Goal: Information Seeking & Learning: Understand process/instructions

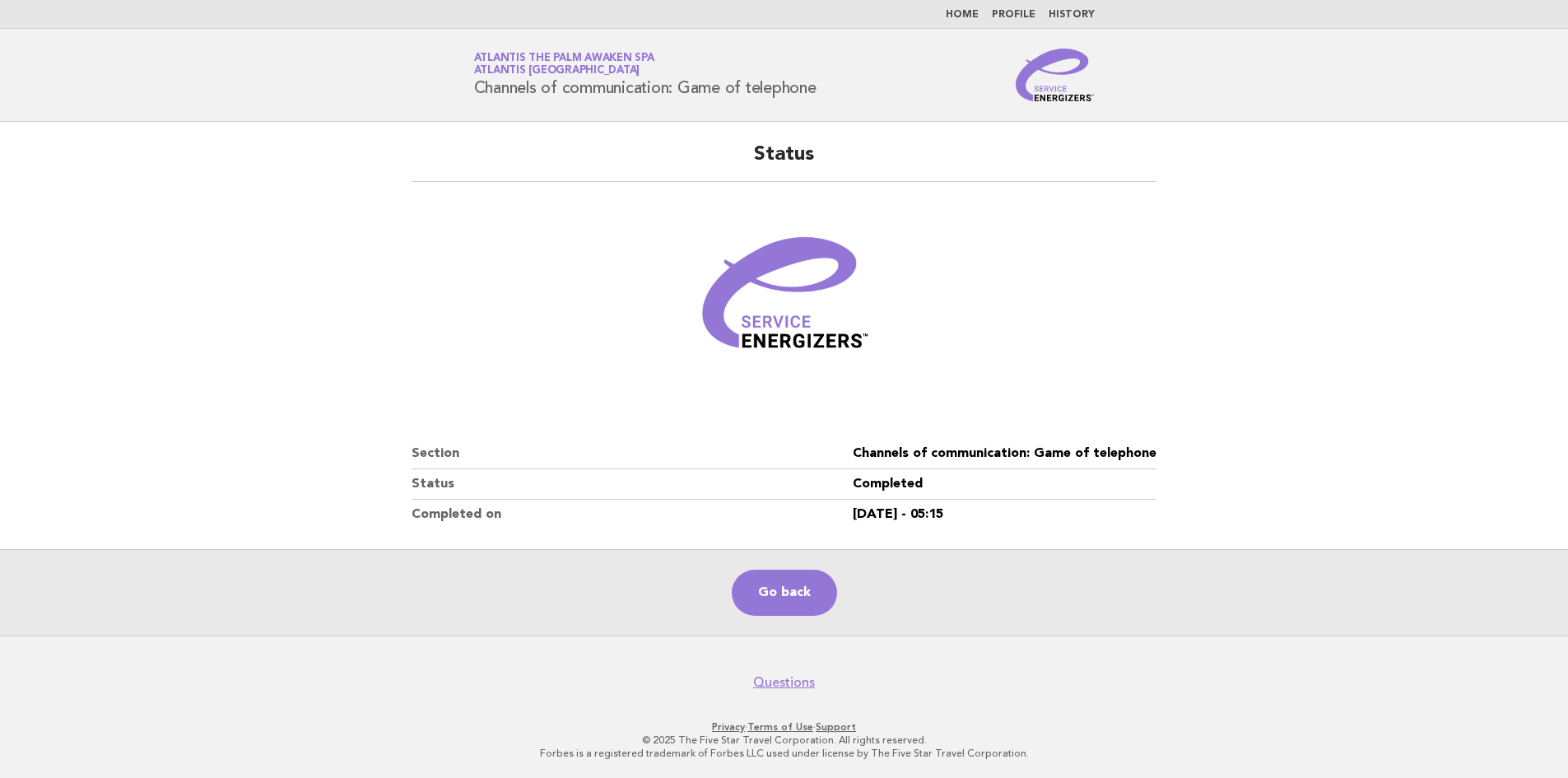
click at [969, 7] on nav "Home Profile History" at bounding box center [784, 14] width 1568 height 29
click at [963, 15] on link "Home" at bounding box center [962, 15] width 33 height 10
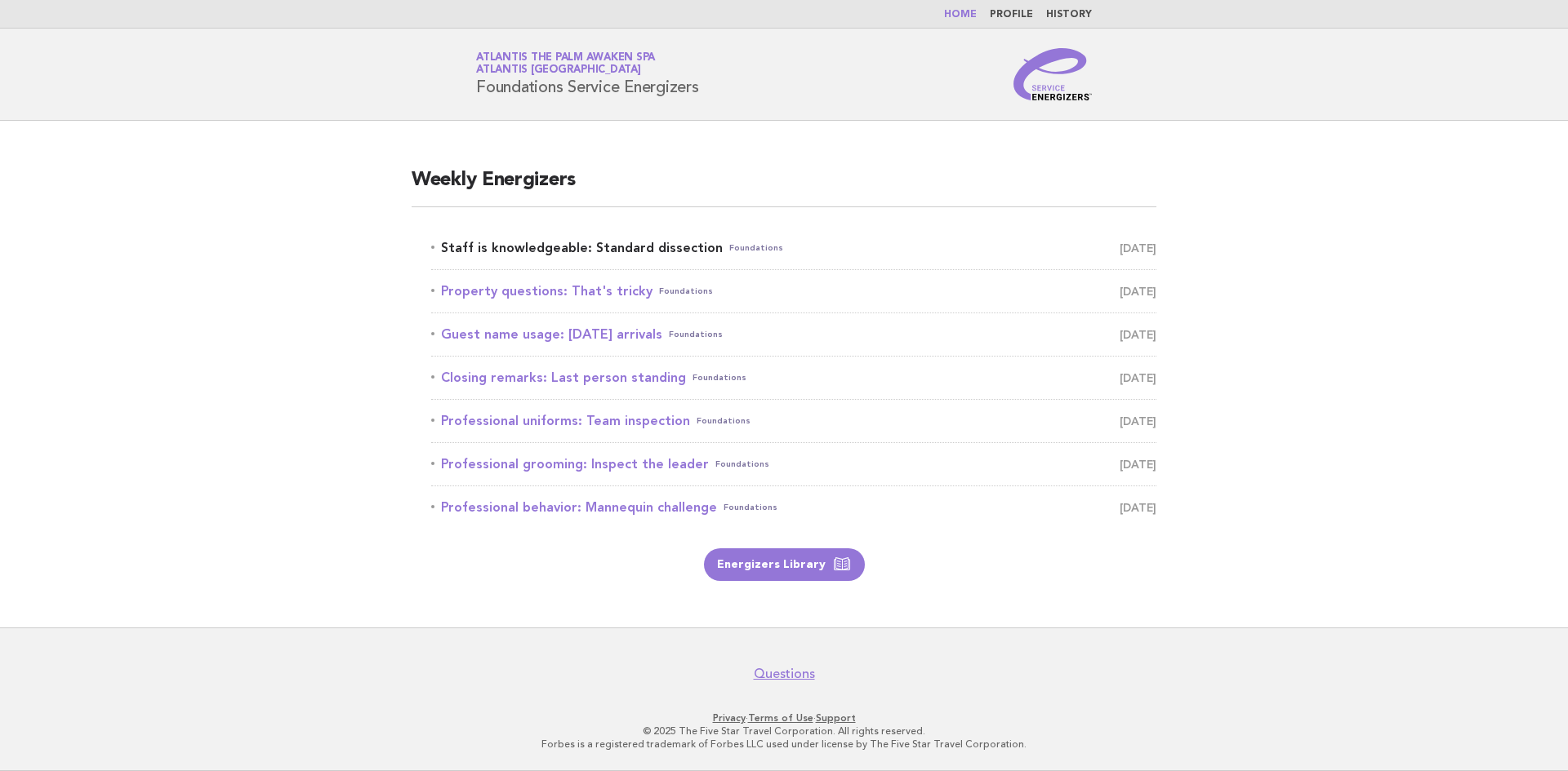
click at [603, 250] on link "Staff is knowledgeable: Standard dissection Foundations August 30" at bounding box center [794, 248] width 725 height 23
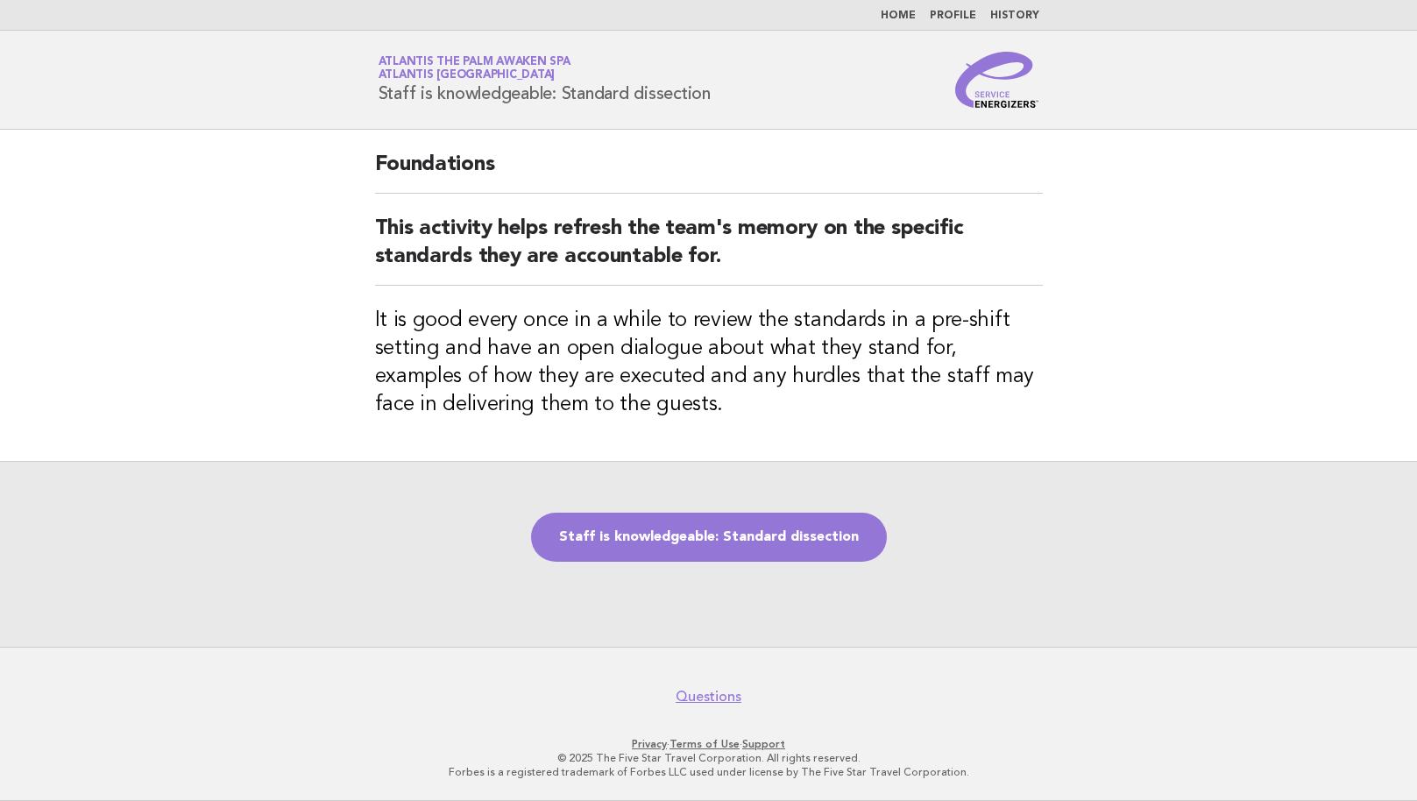
drag, startPoint x: 380, startPoint y: 99, endPoint x: 726, endPoint y: 107, distance: 345.4
click at [728, 107] on div "Service Energizers Atlantis The Palm Awaken Spa Atlantis Dubai Staff is knowled…" at bounding box center [709, 80] width 710 height 56
copy h1 "Staff is knowledgeable: Standard dissection"
drag, startPoint x: 487, startPoint y: 559, endPoint x: 566, endPoint y: 520, distance: 88.2
click at [487, 559] on div "Staff is knowledgeable: Standard dissection" at bounding box center [708, 554] width 1417 height 186
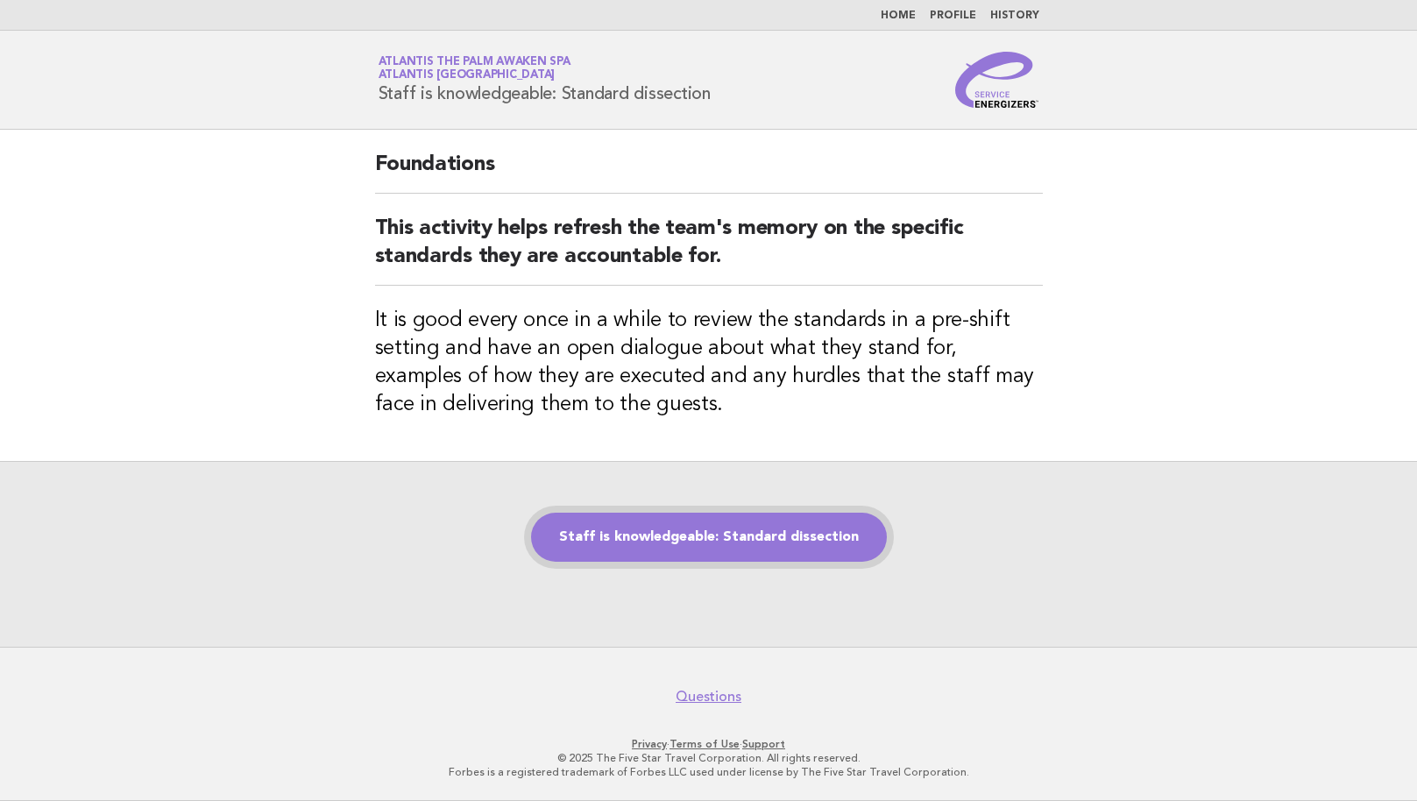
click at [630, 529] on link "Staff is knowledgeable: Standard dissection" at bounding box center [709, 537] width 356 height 49
drag, startPoint x: 891, startPoint y: 586, endPoint x: 820, endPoint y: 560, distance: 75.7
click at [886, 590] on div "Staff is knowledgeable: Standard dissection" at bounding box center [708, 554] width 1417 height 186
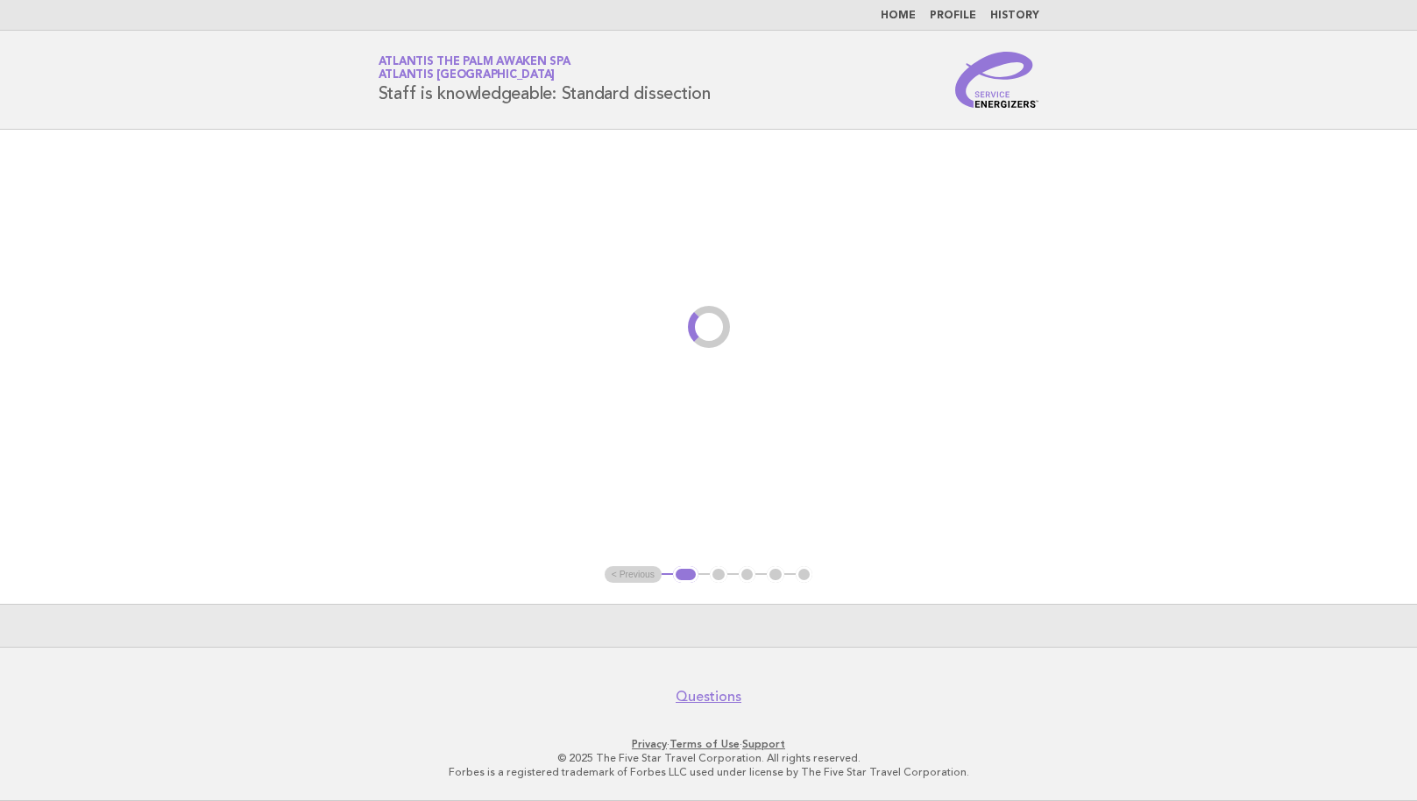
click at [613, 404] on main "< Previous 1 2 3 4 5" at bounding box center [708, 388] width 1417 height 517
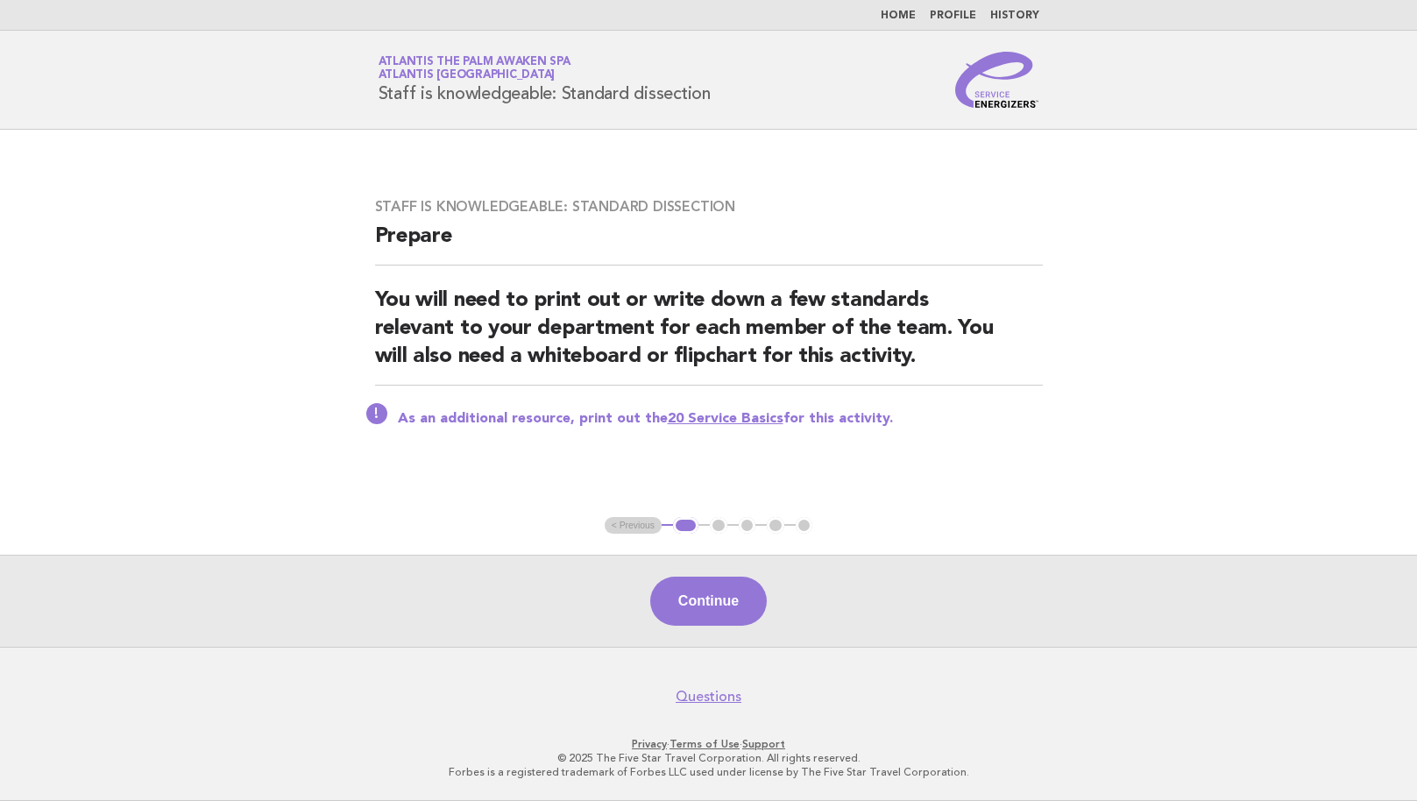
click at [685, 528] on button "1" at bounding box center [685, 526] width 25 height 18
click at [633, 521] on ul "< Previous 1 2 3 4 5" at bounding box center [709, 526] width 209 height 18
click at [902, 11] on link "Home" at bounding box center [898, 16] width 35 height 11
click at [900, 14] on link "Home" at bounding box center [898, 16] width 35 height 11
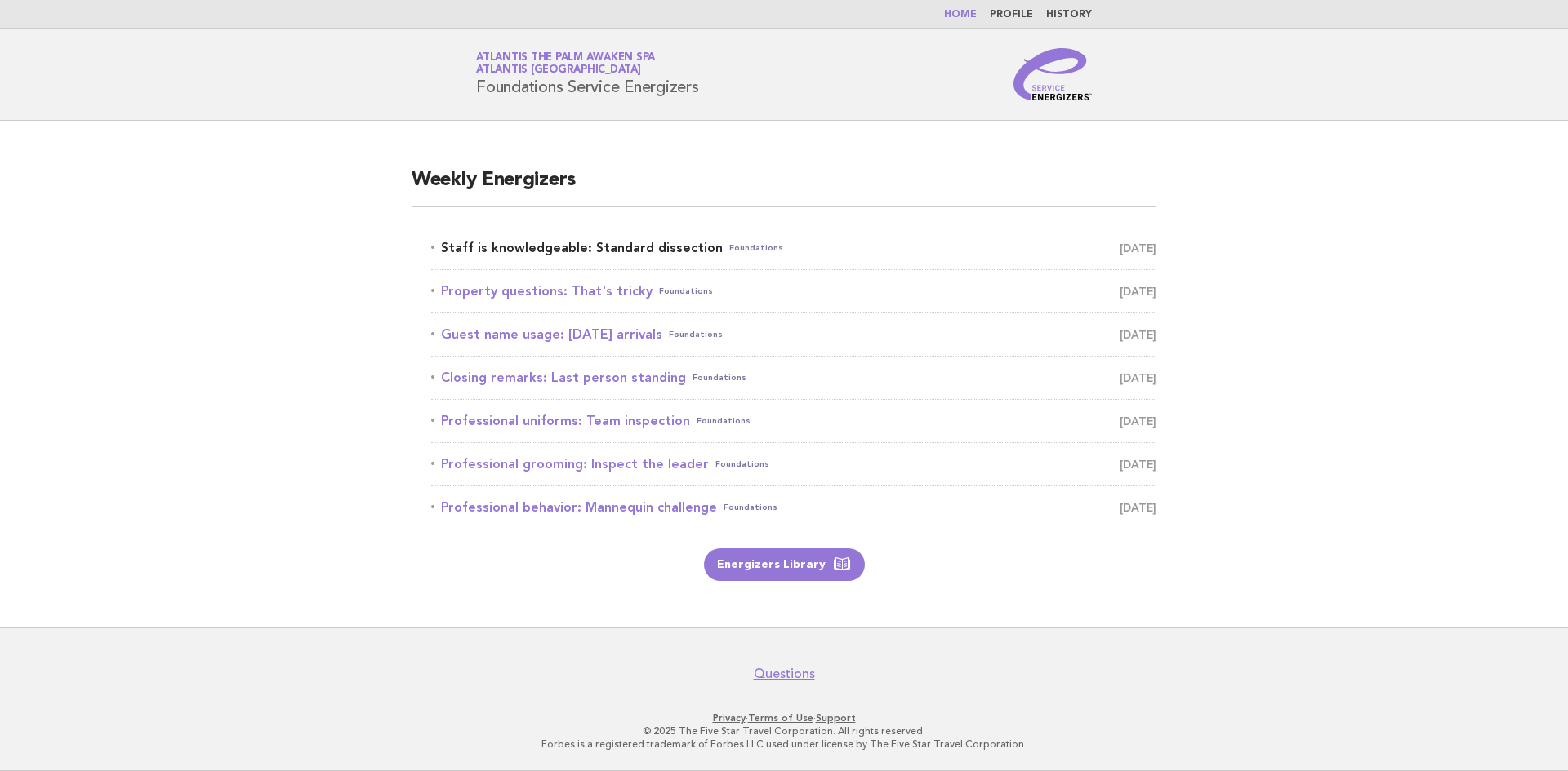
click at [620, 250] on link "Staff is knowledgeable: Standard dissection Foundations [DATE]" at bounding box center [794, 248] width 725 height 23
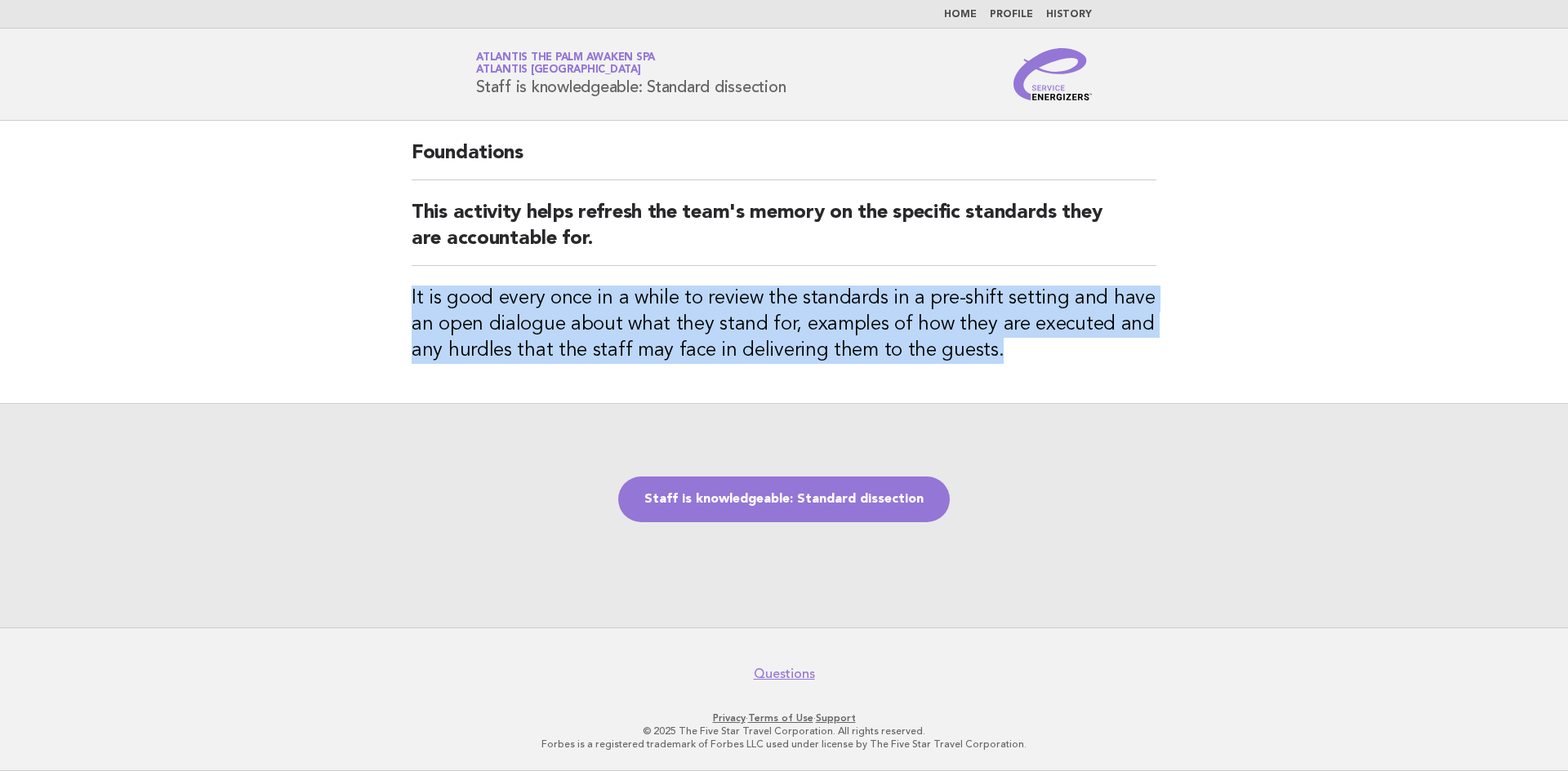
drag, startPoint x: 1015, startPoint y: 372, endPoint x: 354, endPoint y: 274, distance: 668.2
click at [354, 274] on main "Foundations This activity helps refresh the team's memory on the specific stand…" at bounding box center [784, 374] width 1568 height 507
copy h3 "It is good every once in a while to review the standards in a pre-shift setting…"
drag, startPoint x: 704, startPoint y: 508, endPoint x: 785, endPoint y: 518, distance: 81.6
click at [704, 508] on link "Staff is knowledgeable: Standard dissection" at bounding box center [784, 499] width 332 height 46
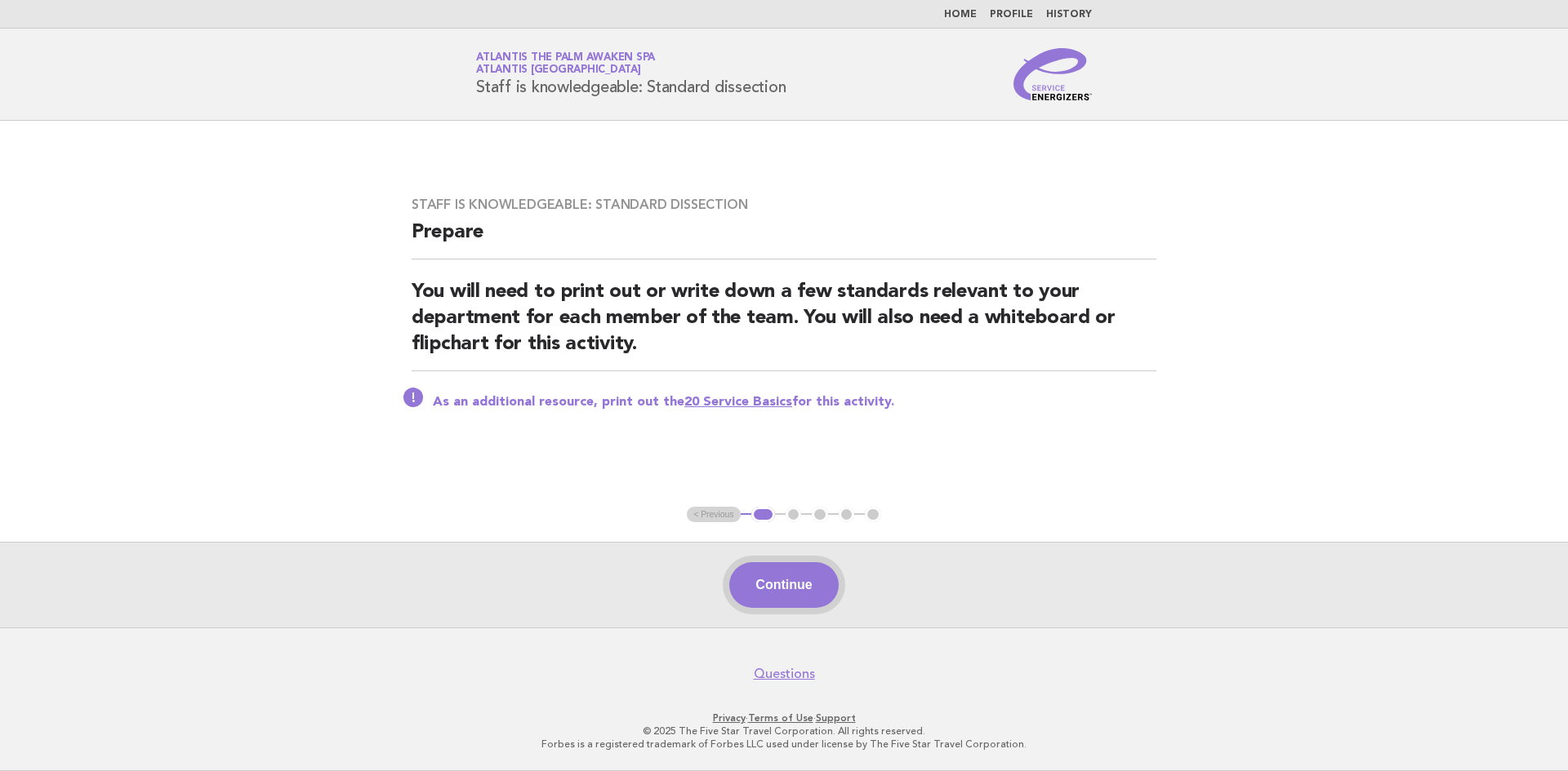
click at [785, 588] on button "Continue" at bounding box center [784, 585] width 109 height 46
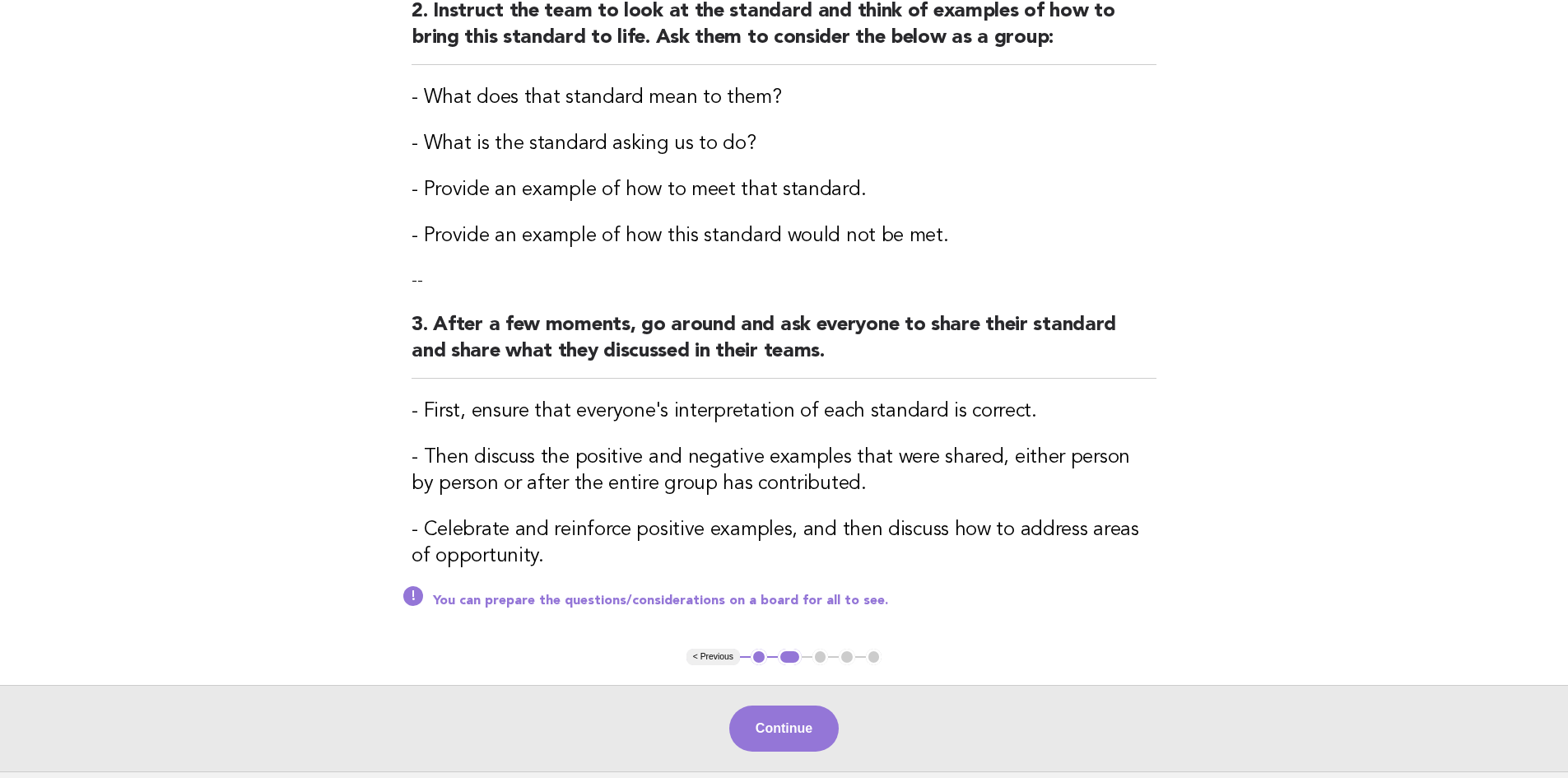
scroll to position [164, 0]
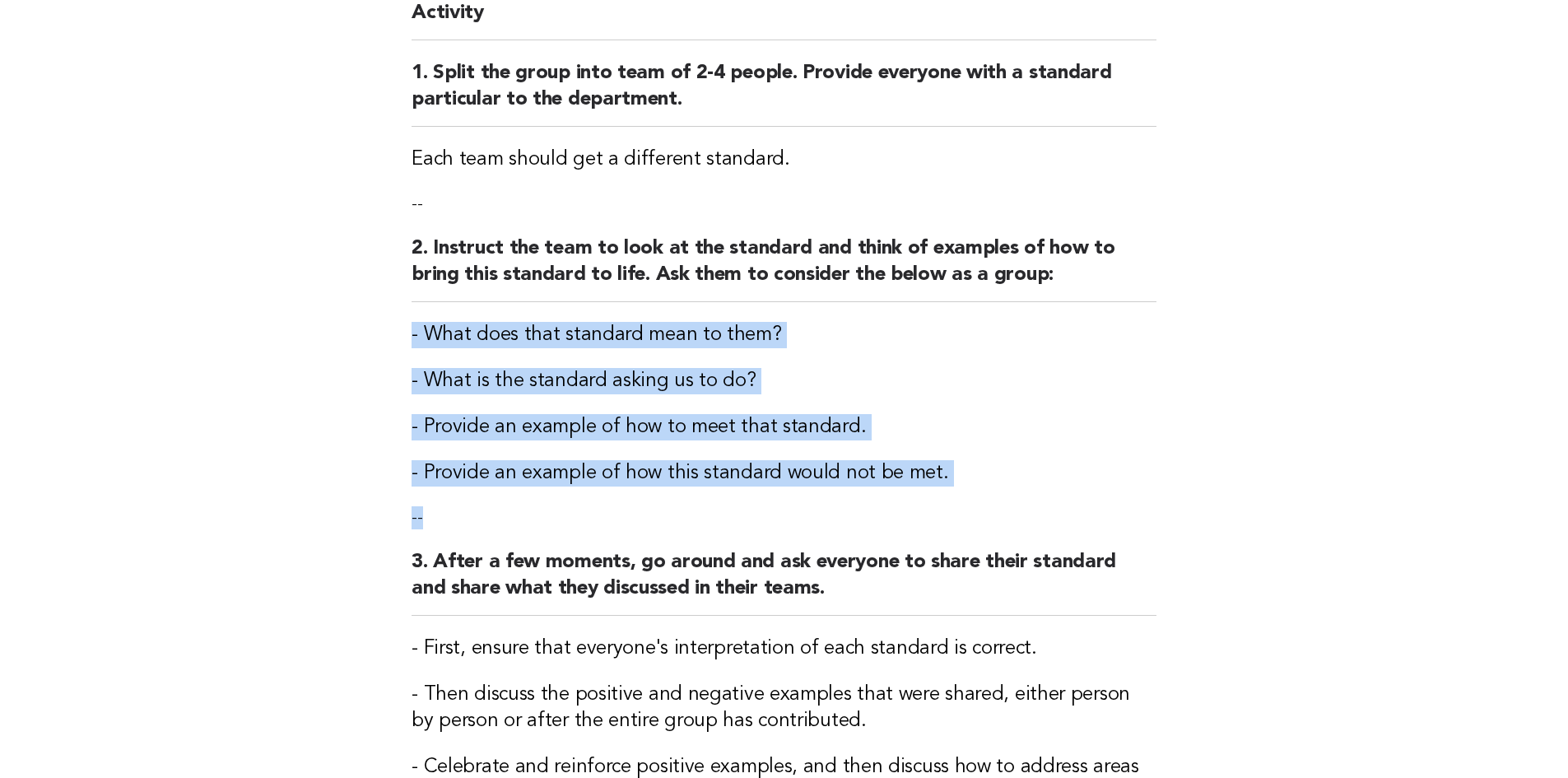
drag, startPoint x: 947, startPoint y: 487, endPoint x: 336, endPoint y: 314, distance: 635.0
click at [336, 314] on main "Staff is knowledgeable: Standard dissection Activity 1. Split the group into te…" at bounding box center [784, 482] width 1568 height 1051
copy div "- What does that standard mean to them? - What is the standard asking us to do?…"
